Goal: Check status: Check status

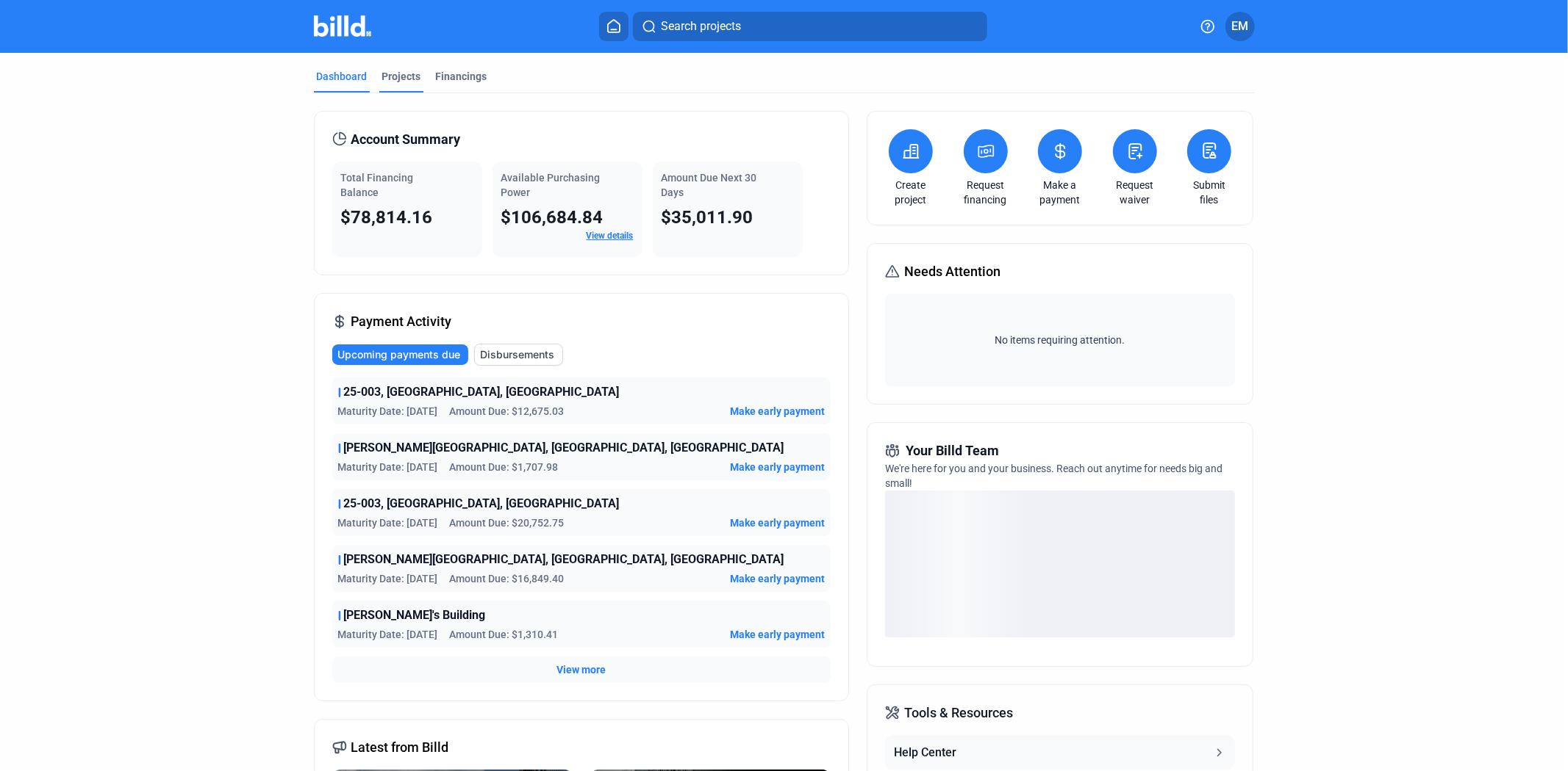
click at [397, 74] on div "Projects" at bounding box center [402, 76] width 39 height 15
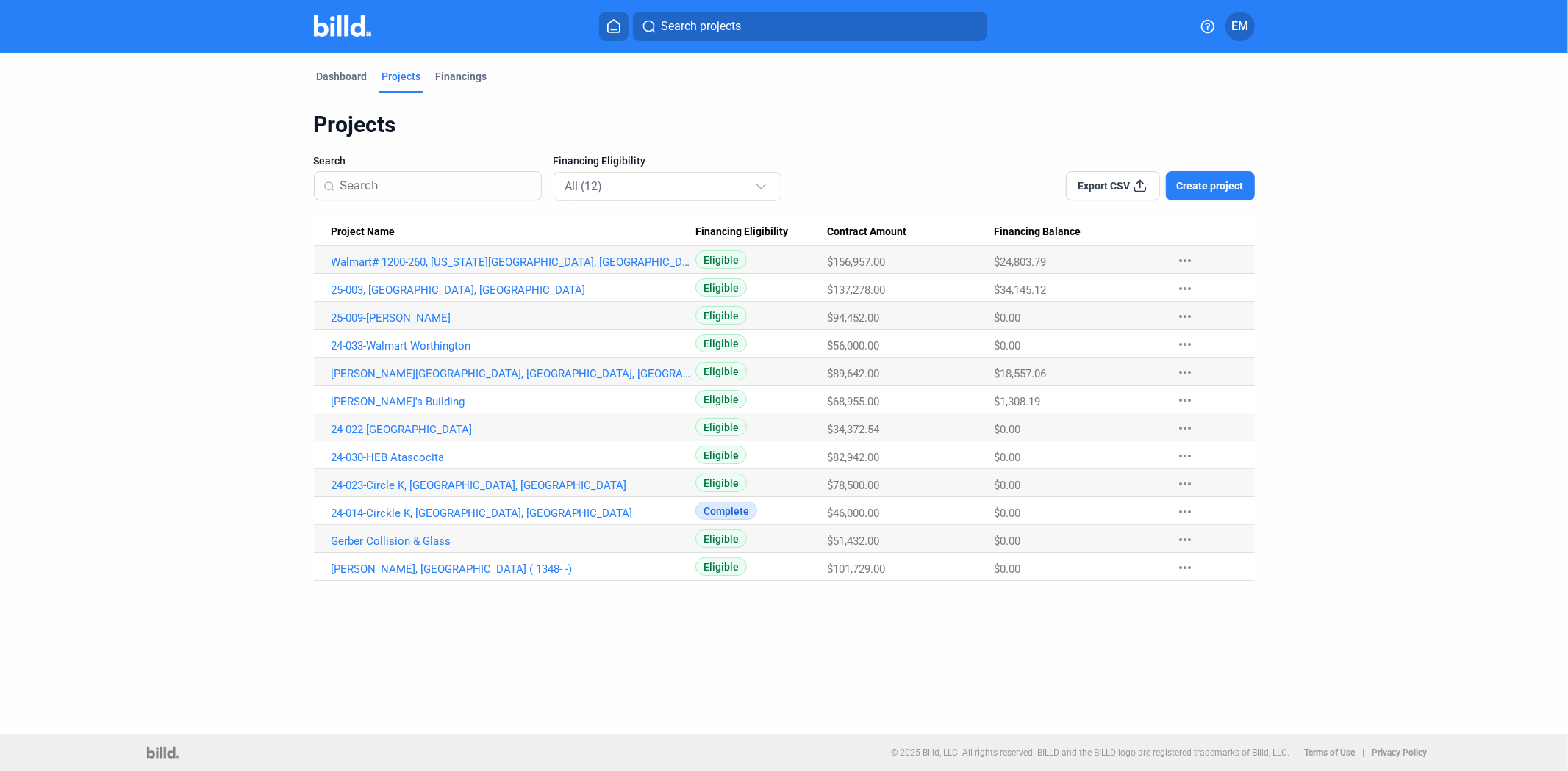
click at [481, 255] on link "Walmart# 1200-260, [US_STATE][GEOGRAPHIC_DATA], [GEOGRAPHIC_DATA]" at bounding box center [513, 262] width 365 height 13
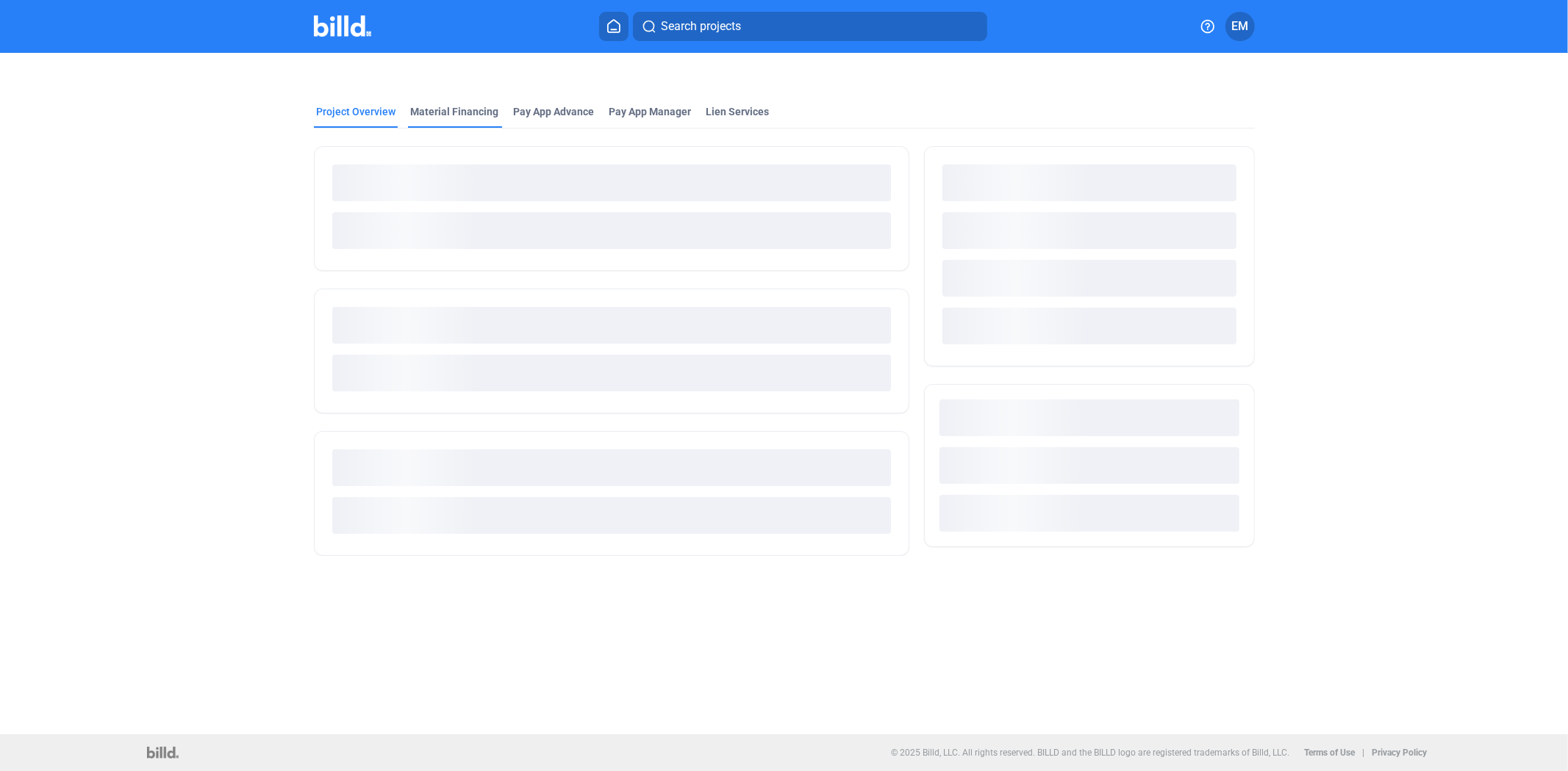
click at [429, 110] on div "Material Financing" at bounding box center [454, 112] width 89 height 15
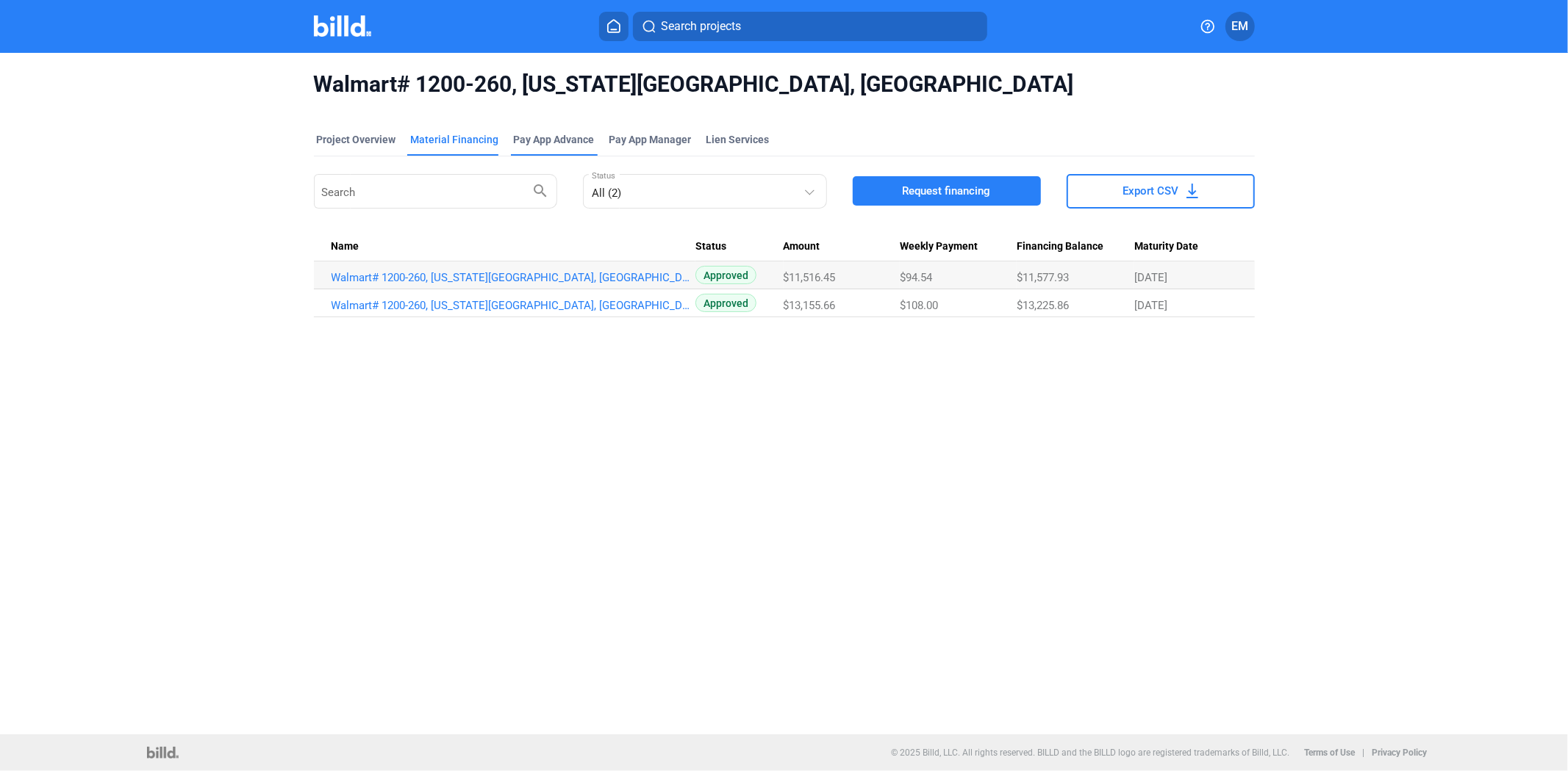
click at [568, 136] on div "Pay App Advance" at bounding box center [554, 140] width 81 height 15
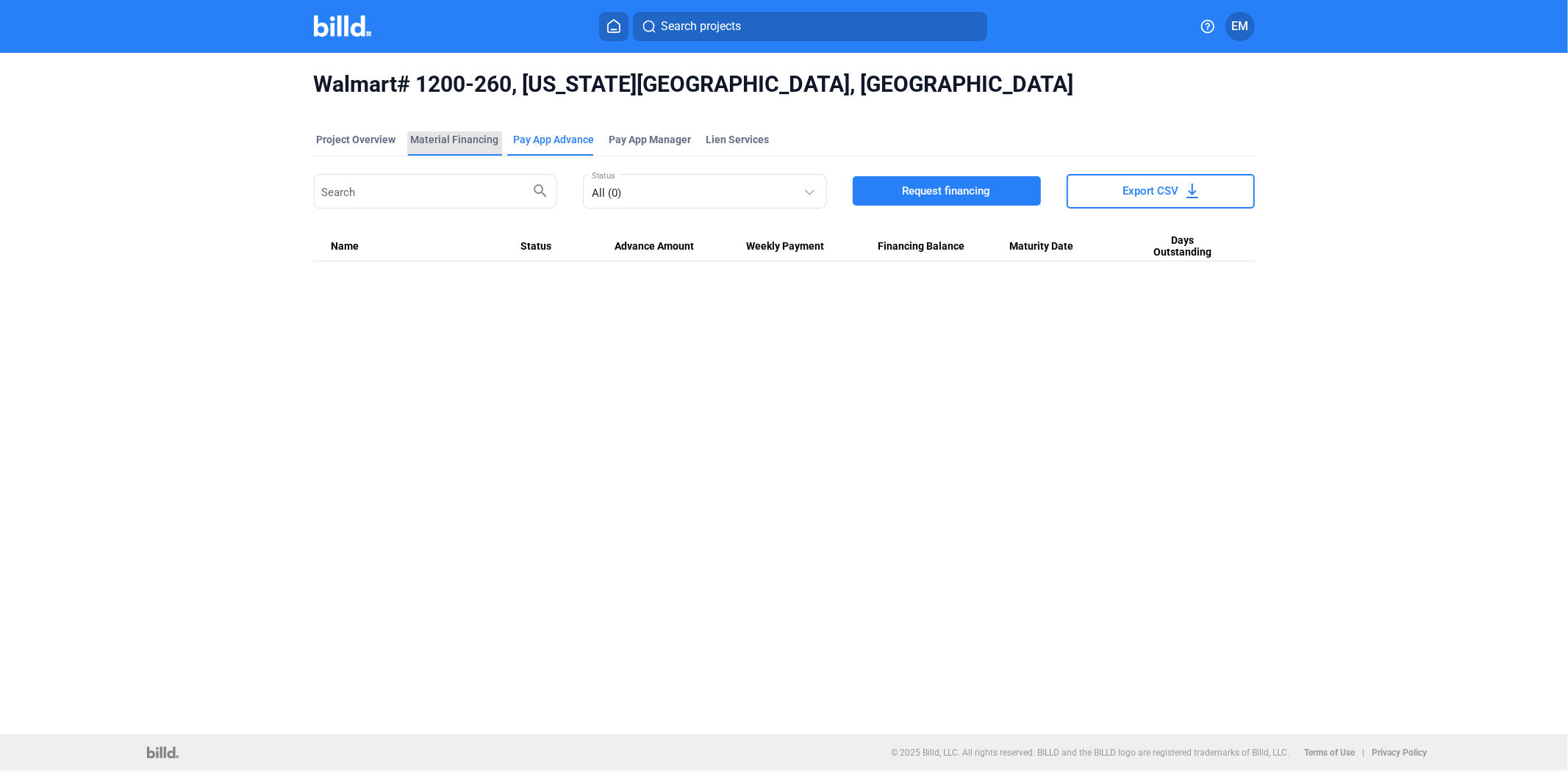
click at [467, 148] on div "Material Financing" at bounding box center [454, 144] width 94 height 23
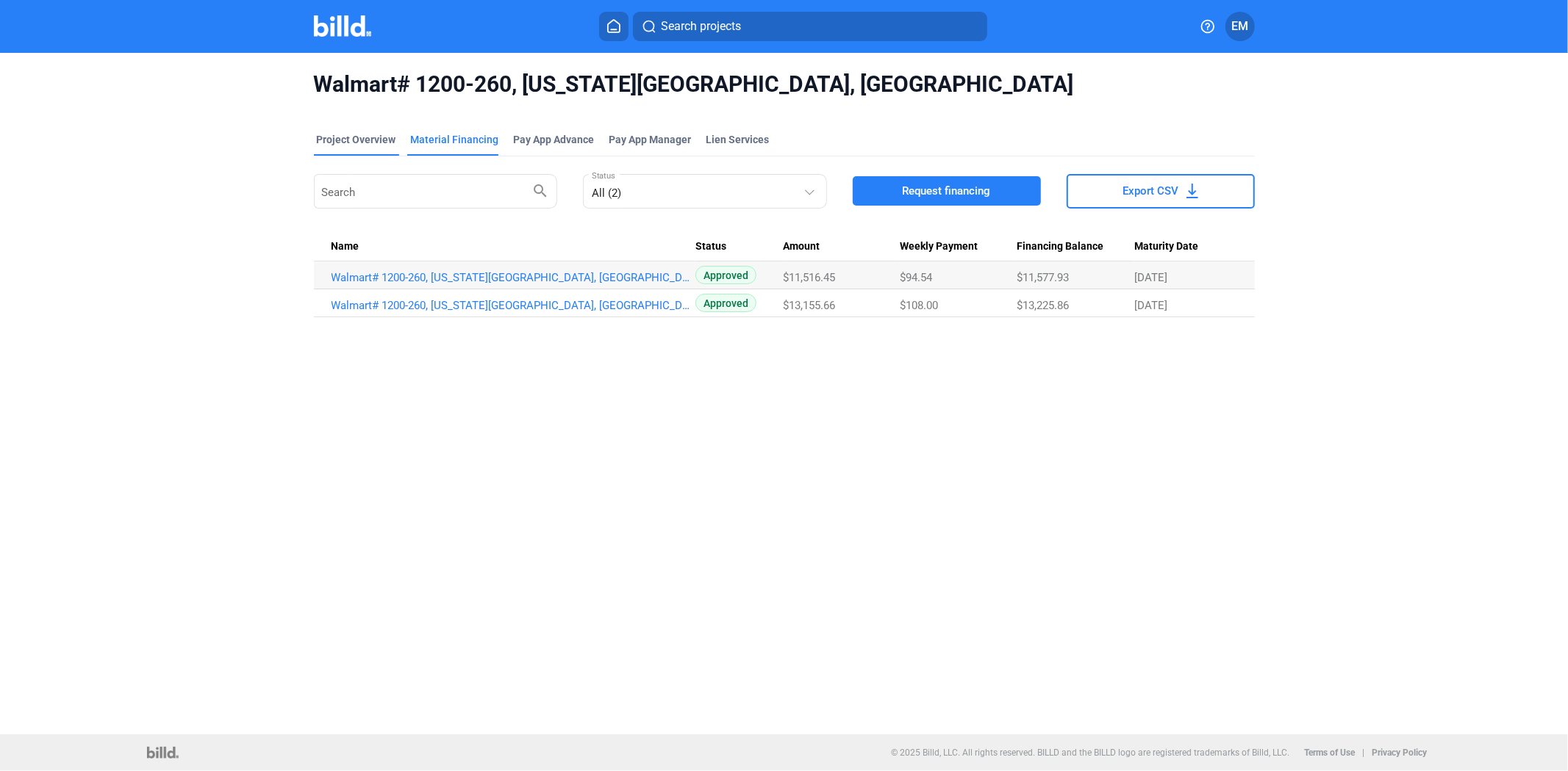
click at [381, 135] on div "Project Overview" at bounding box center [356, 140] width 79 height 15
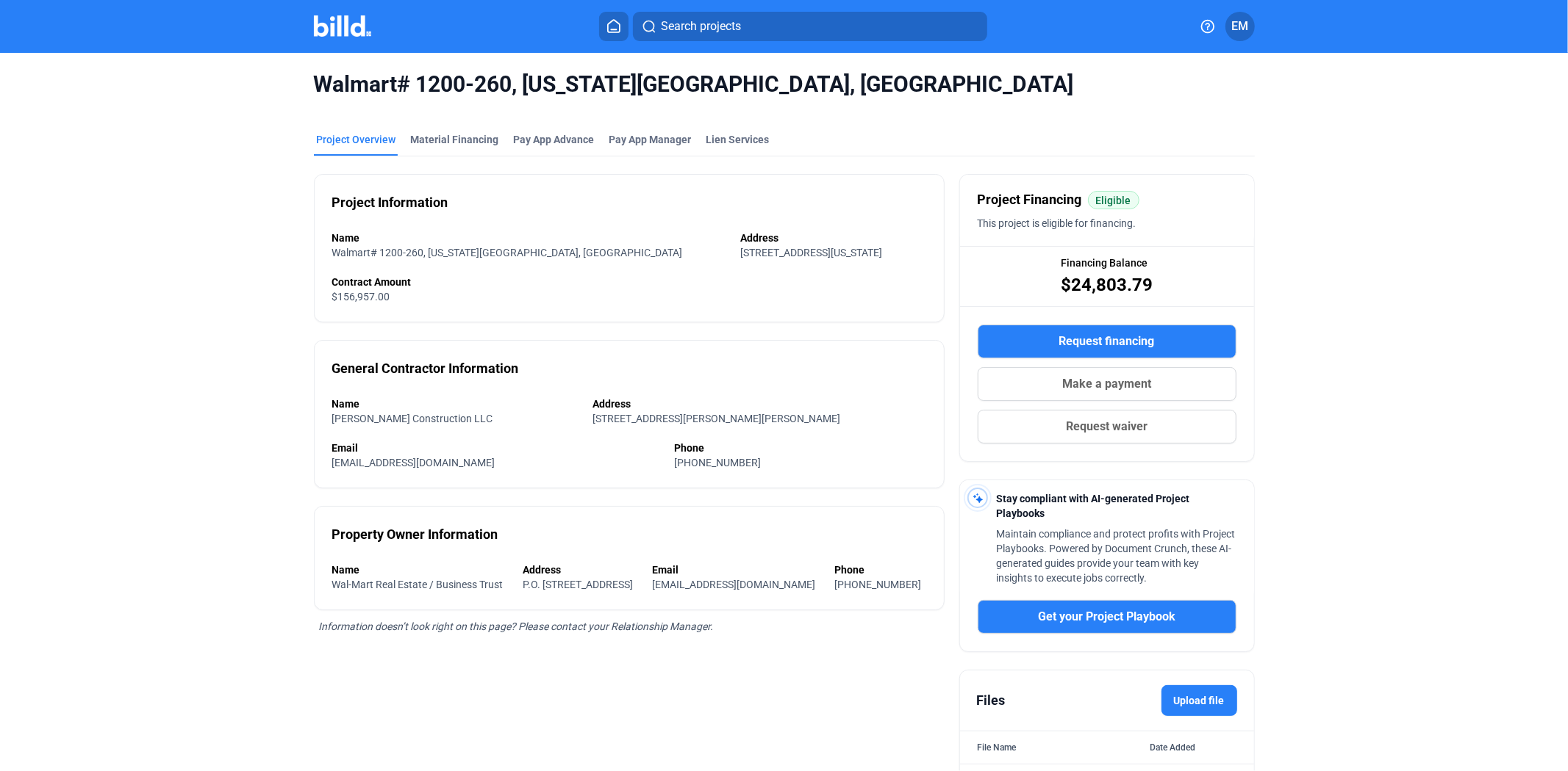
drag, startPoint x: 1156, startPoint y: 281, endPoint x: 1062, endPoint y: 281, distance: 94.0
click at [1062, 281] on div "Financing Balance $24,803.79" at bounding box center [1106, 276] width 294 height 59
copy span "$24,803.79"
click at [326, 19] on img at bounding box center [342, 26] width 58 height 21
click at [369, 144] on div "Project Overview" at bounding box center [356, 140] width 79 height 15
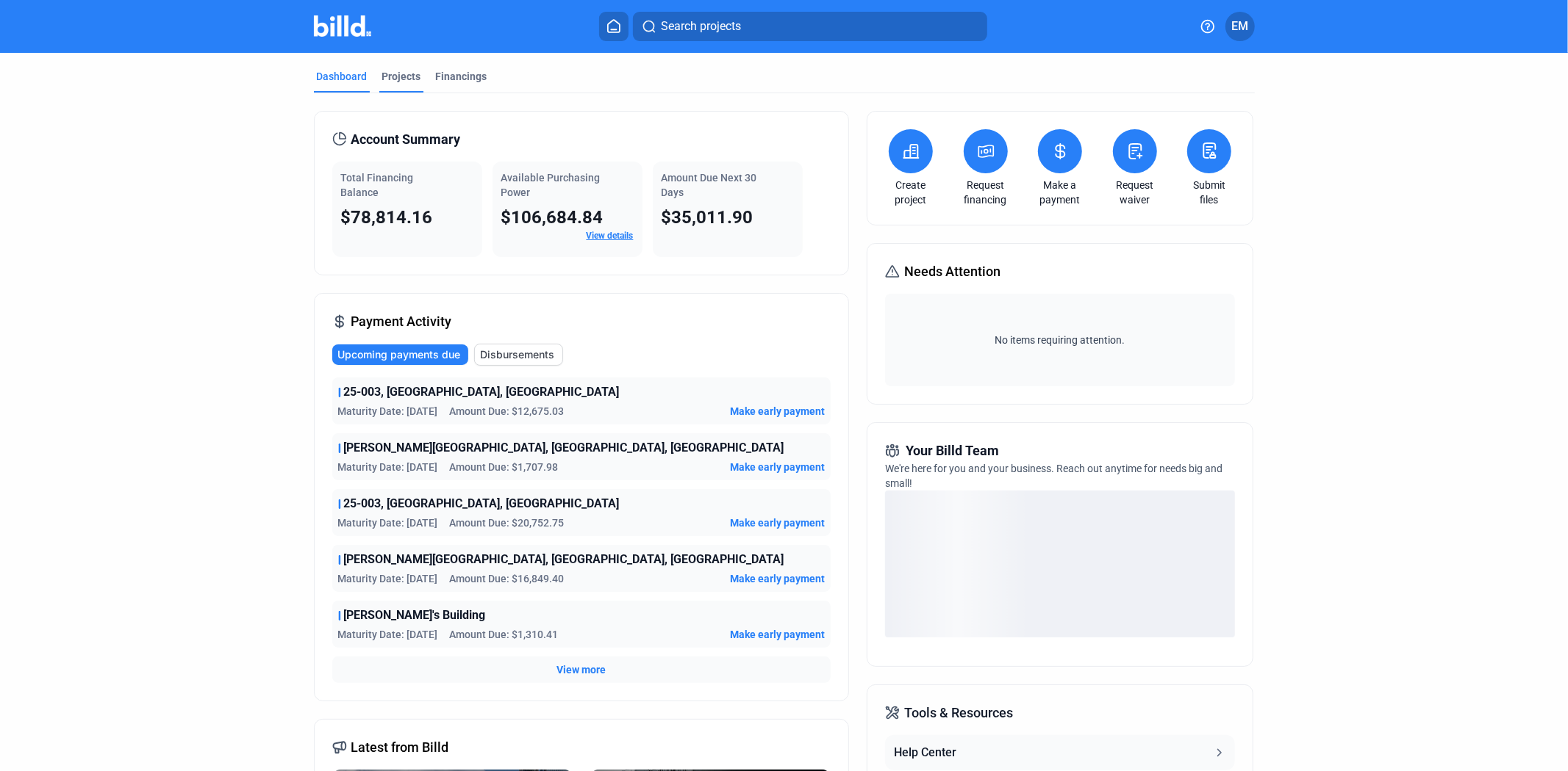
click at [413, 69] on div "Projects" at bounding box center [402, 76] width 39 height 15
